Goal: Communication & Community: Ask a question

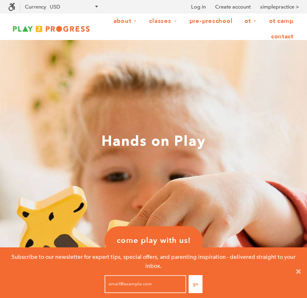
scroll to position [44, 300]
click at [285, 33] on link "Contact" at bounding box center [282, 37] width 33 height 16
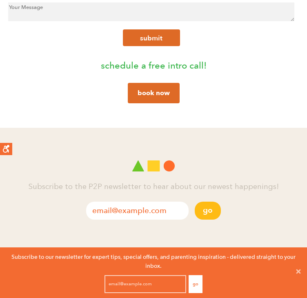
scroll to position [326, 0]
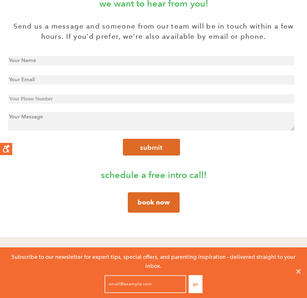
click at [82, 65] on input "text" at bounding box center [151, 60] width 286 height 9
type input "[PERSON_NAME]"
click at [74, 84] on input "email" at bounding box center [151, 79] width 286 height 9
type input "[EMAIL_ADDRESS][DOMAIN_NAME]"
click at [71, 104] on input "text" at bounding box center [151, 98] width 286 height 9
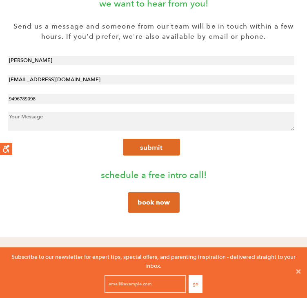
type input "9496789098"
click at [73, 131] on textarea at bounding box center [151, 121] width 286 height 19
paste textarea "In researching positions, I came across your listing and feel I can bring my en…"
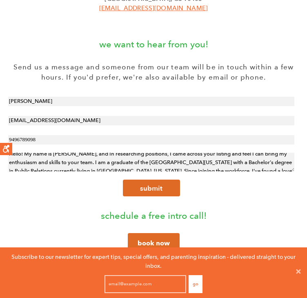
scroll to position [0, 0]
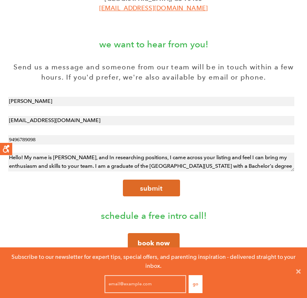
click at [137, 171] on textarea "Hello! My name is [PERSON_NAME], and In researching positions, I came across yo…" at bounding box center [151, 162] width 286 height 19
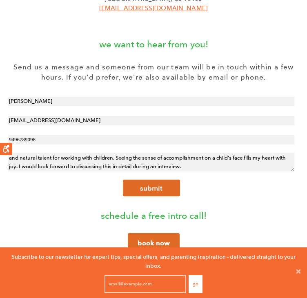
scroll to position [55, 0]
click at [140, 171] on textarea "Hello! My name is [PERSON_NAME], and in researching positions, I came across yo…" at bounding box center [151, 162] width 286 height 19
drag, startPoint x: 103, startPoint y: 190, endPoint x: 38, endPoint y: 190, distance: 65.3
click at [38, 171] on textarea "Hello! My name is [PERSON_NAME], and in researching positions, I came across yo…" at bounding box center [151, 162] width 286 height 19
drag, startPoint x: 263, startPoint y: 175, endPoint x: 263, endPoint y: 180, distance: 4.5
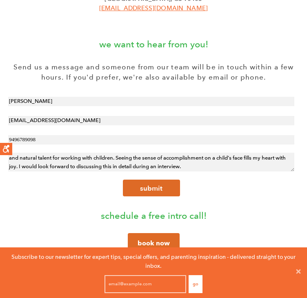
click at [263, 171] on textarea "Hello! My name is [PERSON_NAME], and in researching positions, I came across yo…" at bounding box center [151, 162] width 286 height 19
click at [144, 171] on textarea "Hello! My name is [PERSON_NAME], and in researching positions, I came across yo…" at bounding box center [151, 162] width 286 height 19
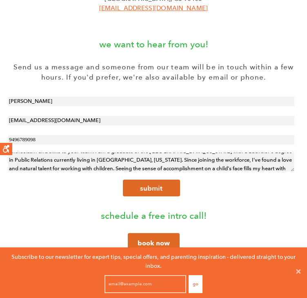
scroll to position [0, 0]
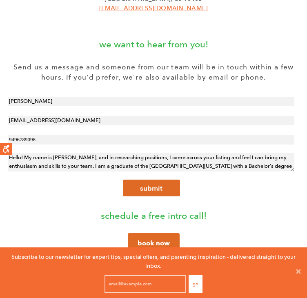
click at [224, 171] on textarea "Hello! My name is [PERSON_NAME], and in researching positions, I came across yo…" at bounding box center [151, 162] width 286 height 19
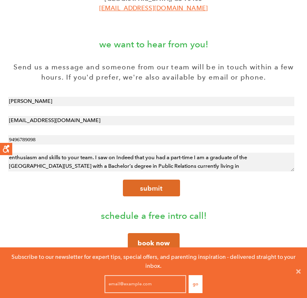
paste textarea "Children's Class Teacher"
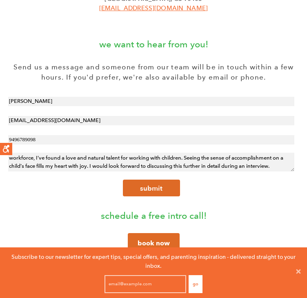
scroll to position [34, 0]
drag, startPoint x: 149, startPoint y: 189, endPoint x: 156, endPoint y: 182, distance: 9.5
click at [156, 171] on textarea "Hello! My name is [PERSON_NAME], and in researching positions, I came across yo…" at bounding box center [151, 162] width 286 height 19
click at [149, 171] on textarea "Hello! My name is [PERSON_NAME], and in researching positions, I came across yo…" at bounding box center [151, 162] width 286 height 19
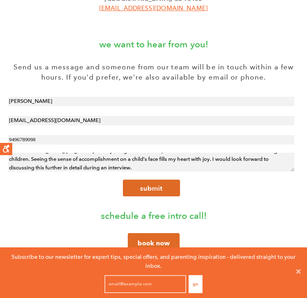
scroll to position [0, 0]
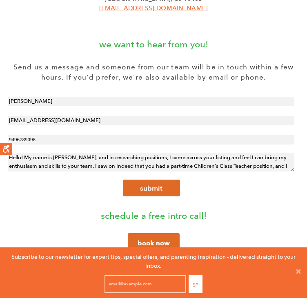
click at [224, 171] on textarea "Hello! My name is [PERSON_NAME], and in researching positions, I came across yo…" at bounding box center [151, 162] width 286 height 19
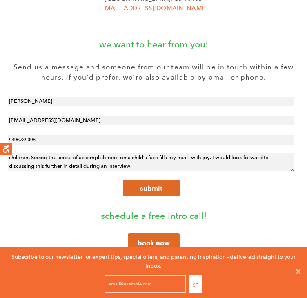
scroll to position [78, 0]
click at [239, 171] on textarea "Hello! My name is [PERSON_NAME], and in researching positions, I came across yo…" at bounding box center [151, 162] width 286 height 19
click at [131, 171] on textarea "Hello! My name is [PERSON_NAME], and in researching positions, I came across yo…" at bounding box center [151, 162] width 286 height 19
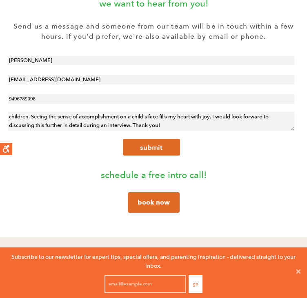
drag, startPoint x: 178, startPoint y: 188, endPoint x: 173, endPoint y: 151, distance: 37.5
click at [173, 131] on textarea "Hello! My name is [PERSON_NAME], and in researching positions, I came across yo…" at bounding box center [151, 121] width 286 height 19
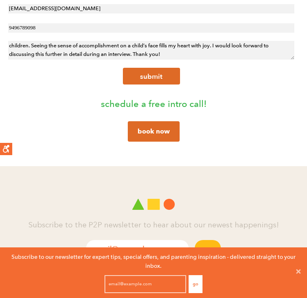
scroll to position [408, 0]
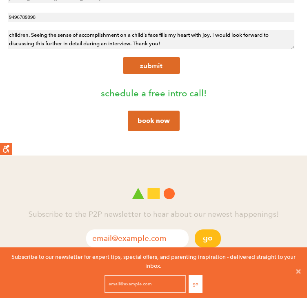
click at [194, 49] on textarea "Hello! My name is [PERSON_NAME], and in researching positions, I came across yo…" at bounding box center [151, 39] width 286 height 19
drag, startPoint x: 180, startPoint y: 66, endPoint x: 193, endPoint y: 59, distance: 15.7
click at [193, 49] on textarea "Hello! My name is [PERSON_NAME], and in researching positions, I came across yo…" at bounding box center [151, 39] width 286 height 19
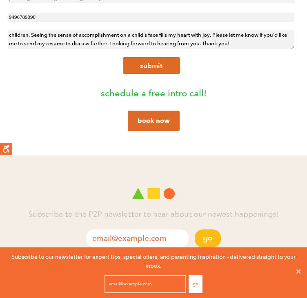
click at [165, 49] on textarea "Hello! My name is [PERSON_NAME], and in researching positions, I came across yo…" at bounding box center [151, 39] width 286 height 19
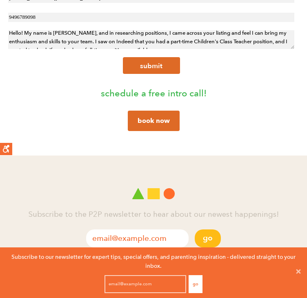
scroll to position [0, 0]
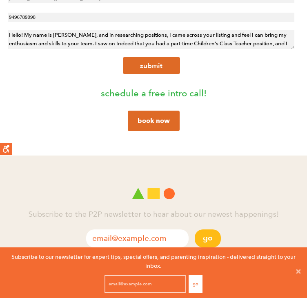
click at [219, 49] on textarea "Hello! My name is [PERSON_NAME], and in researching positions, I came across yo…" at bounding box center [151, 39] width 286 height 19
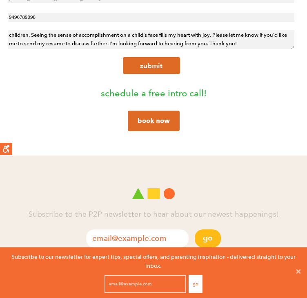
scroll to position [86, 0]
type textarea "Hello! My name is [PERSON_NAME], and in researching positions, I came across yo…"
click at [158, 74] on button "submit" at bounding box center [151, 65] width 57 height 17
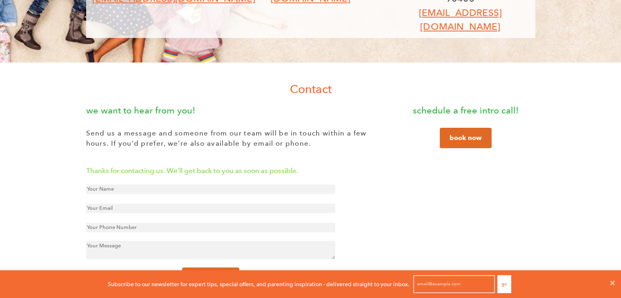
scroll to position [163, 0]
